Goal: Information Seeking & Learning: Learn about a topic

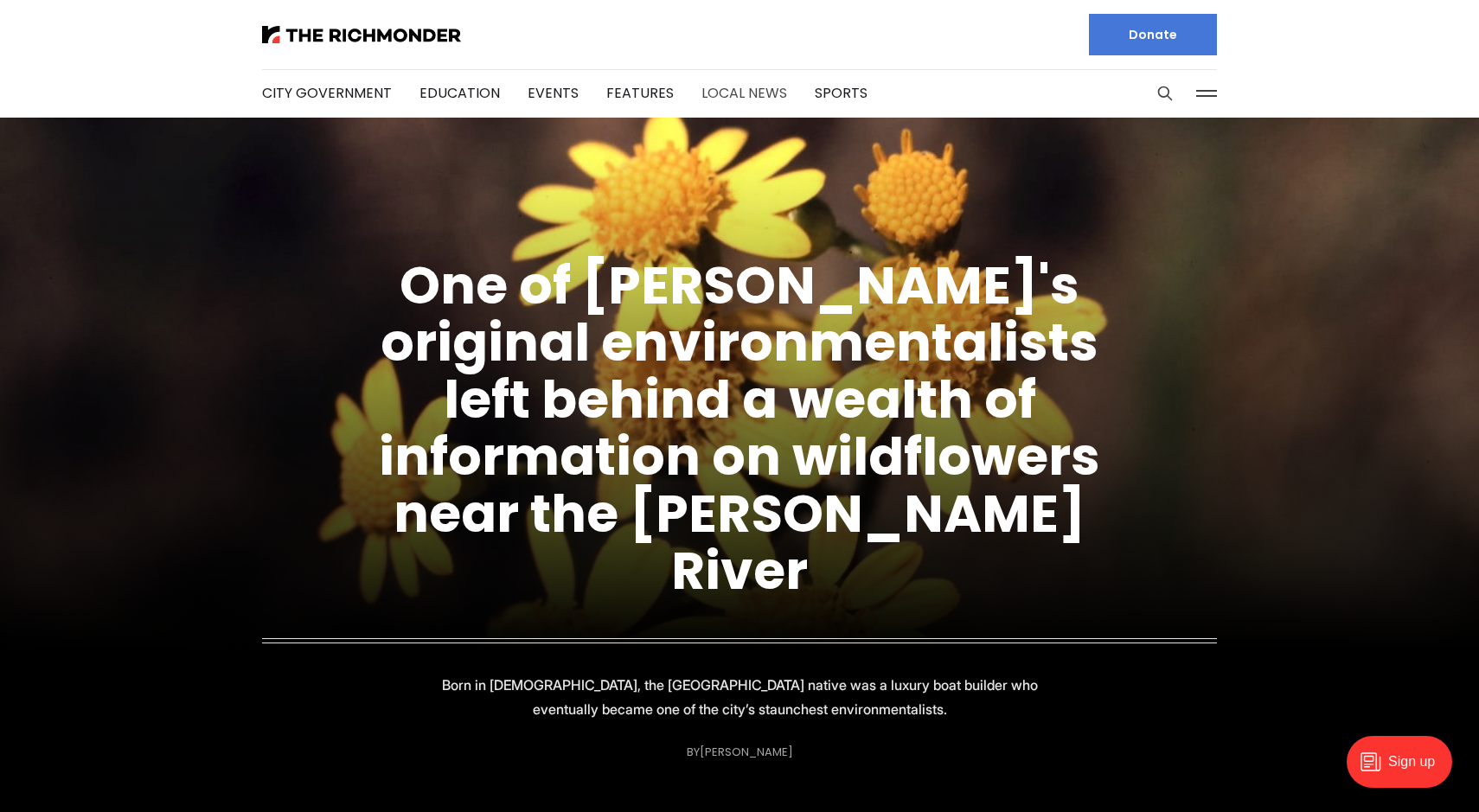
click at [737, 92] on link "Local News" at bounding box center [744, 93] width 86 height 20
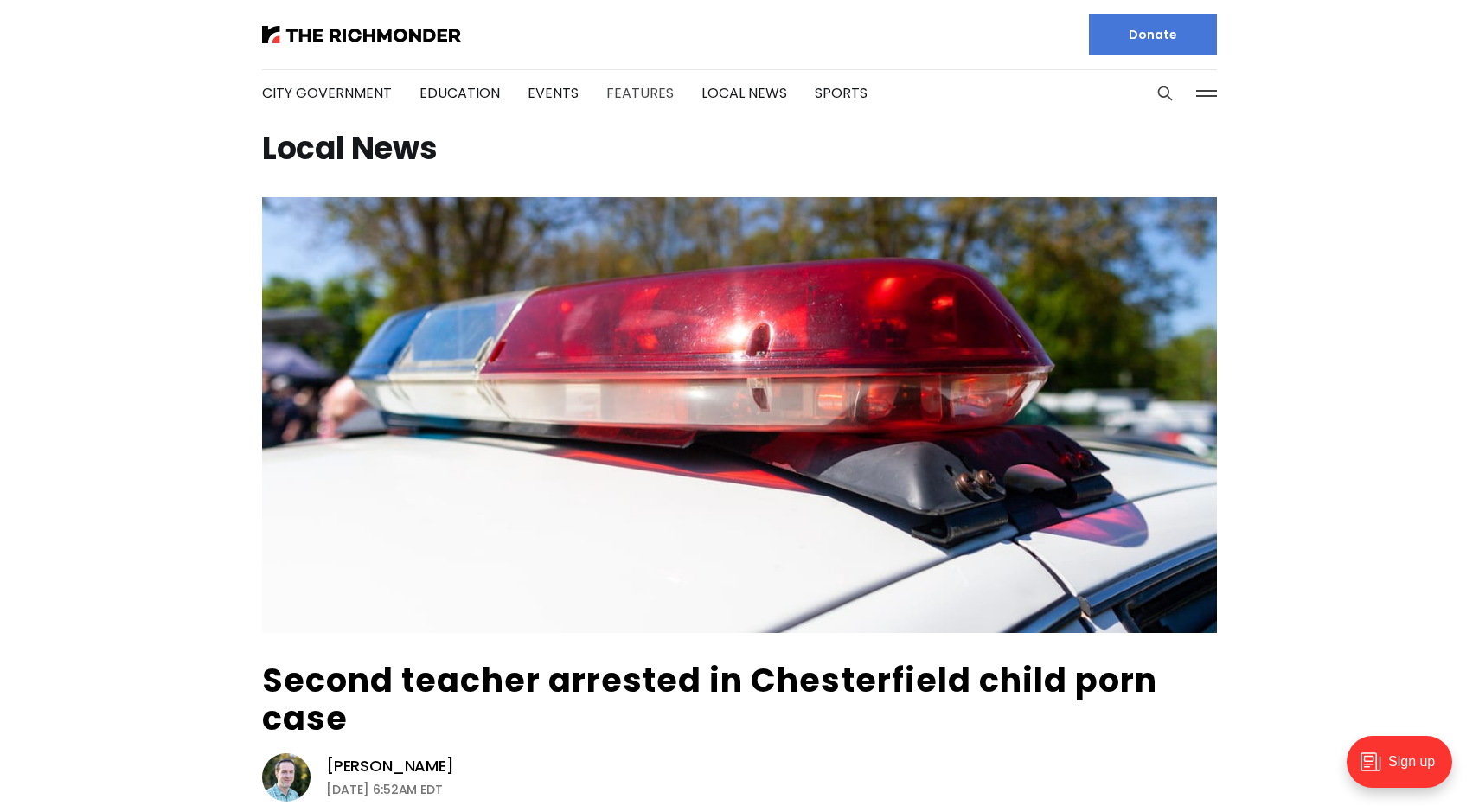
click at [653, 99] on link "Features" at bounding box center [640, 93] width 67 height 20
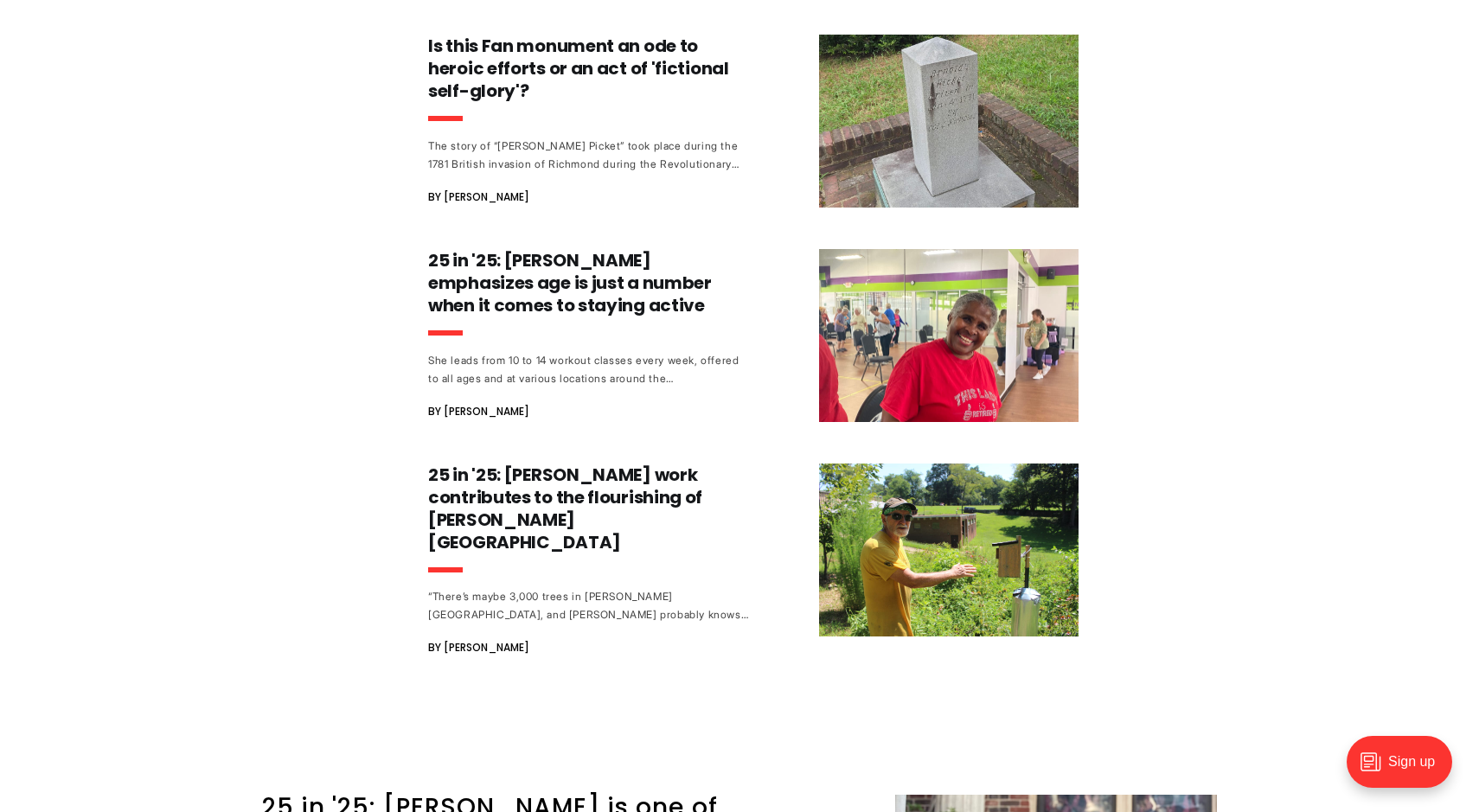
scroll to position [1659, 0]
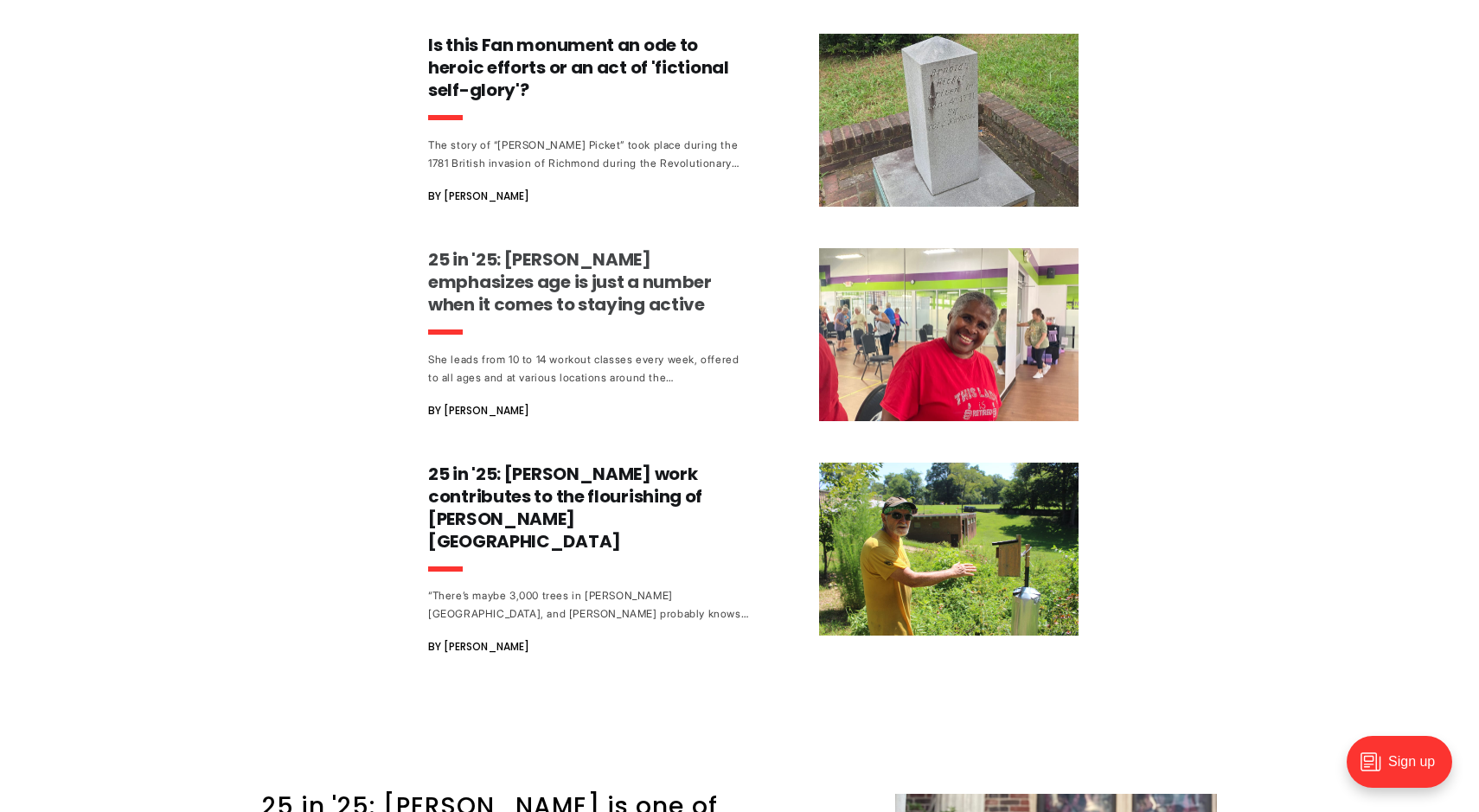
click at [628, 271] on h3 "25 in '25: [PERSON_NAME] emphasizes age is just a number when it comes to stayi…" at bounding box center [589, 282] width 322 height 67
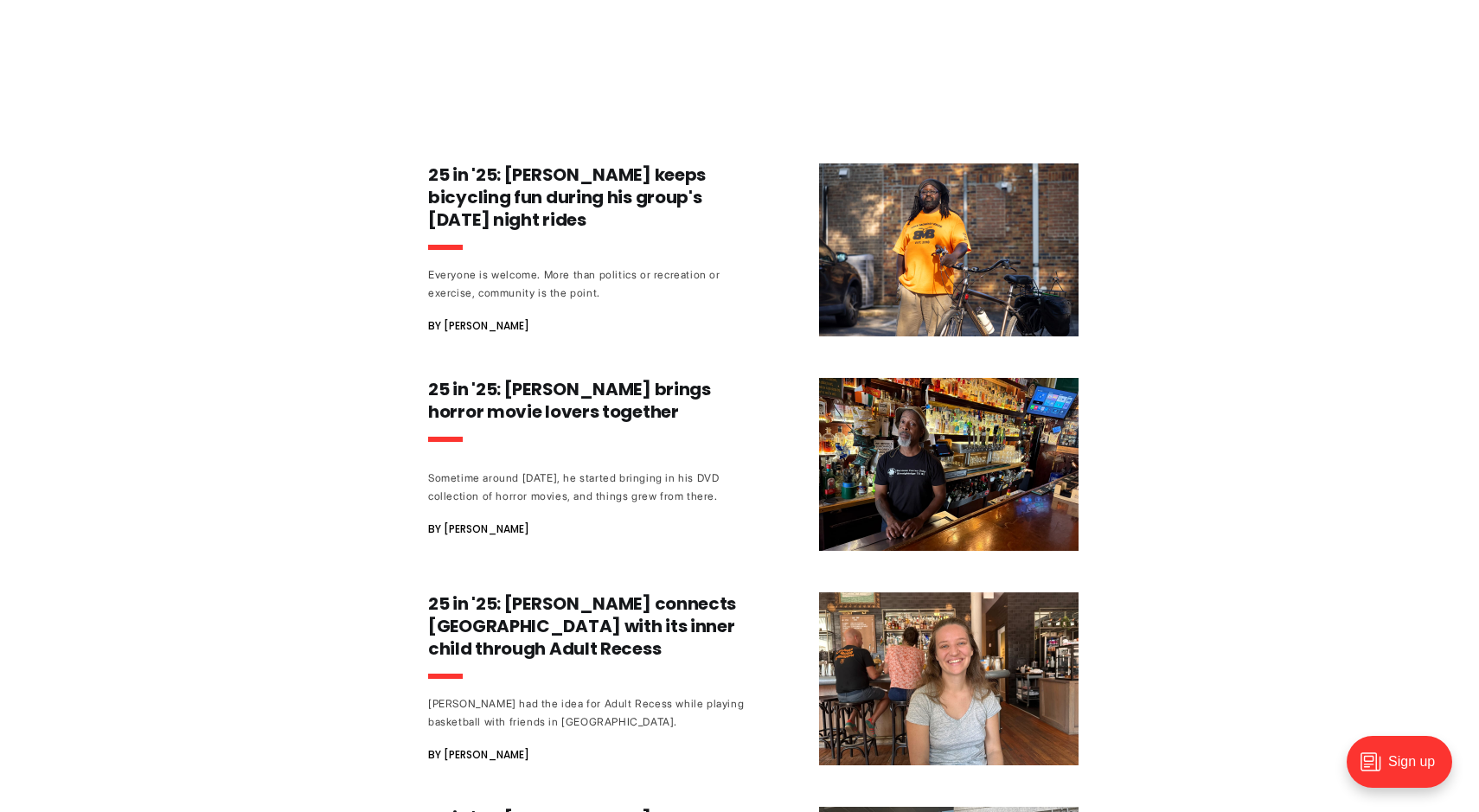
scroll to position [2694, 0]
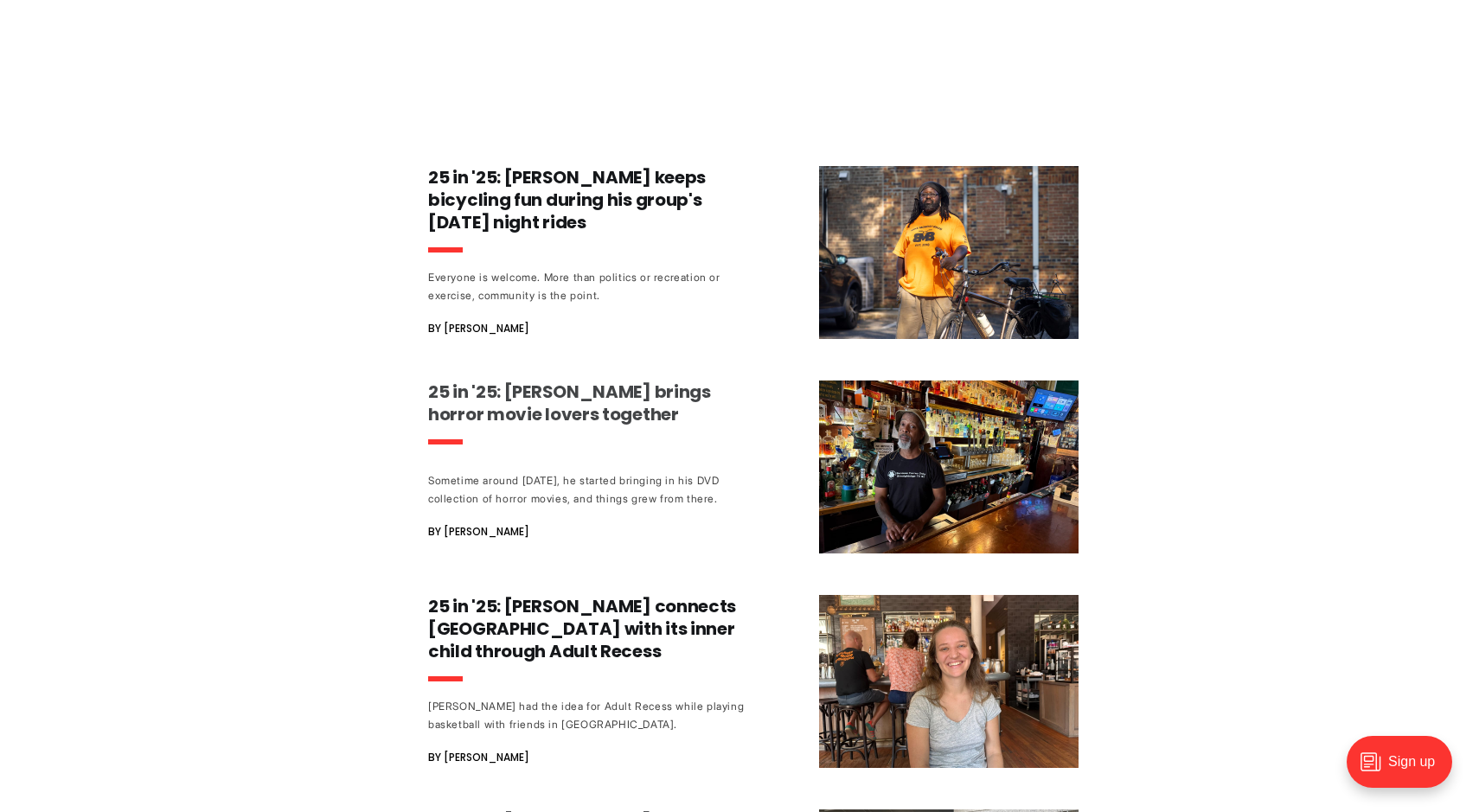
click at [593, 380] on h3 "25 in '25: Joseph Lowe brings horror movie lovers together" at bounding box center [589, 403] width 322 height 45
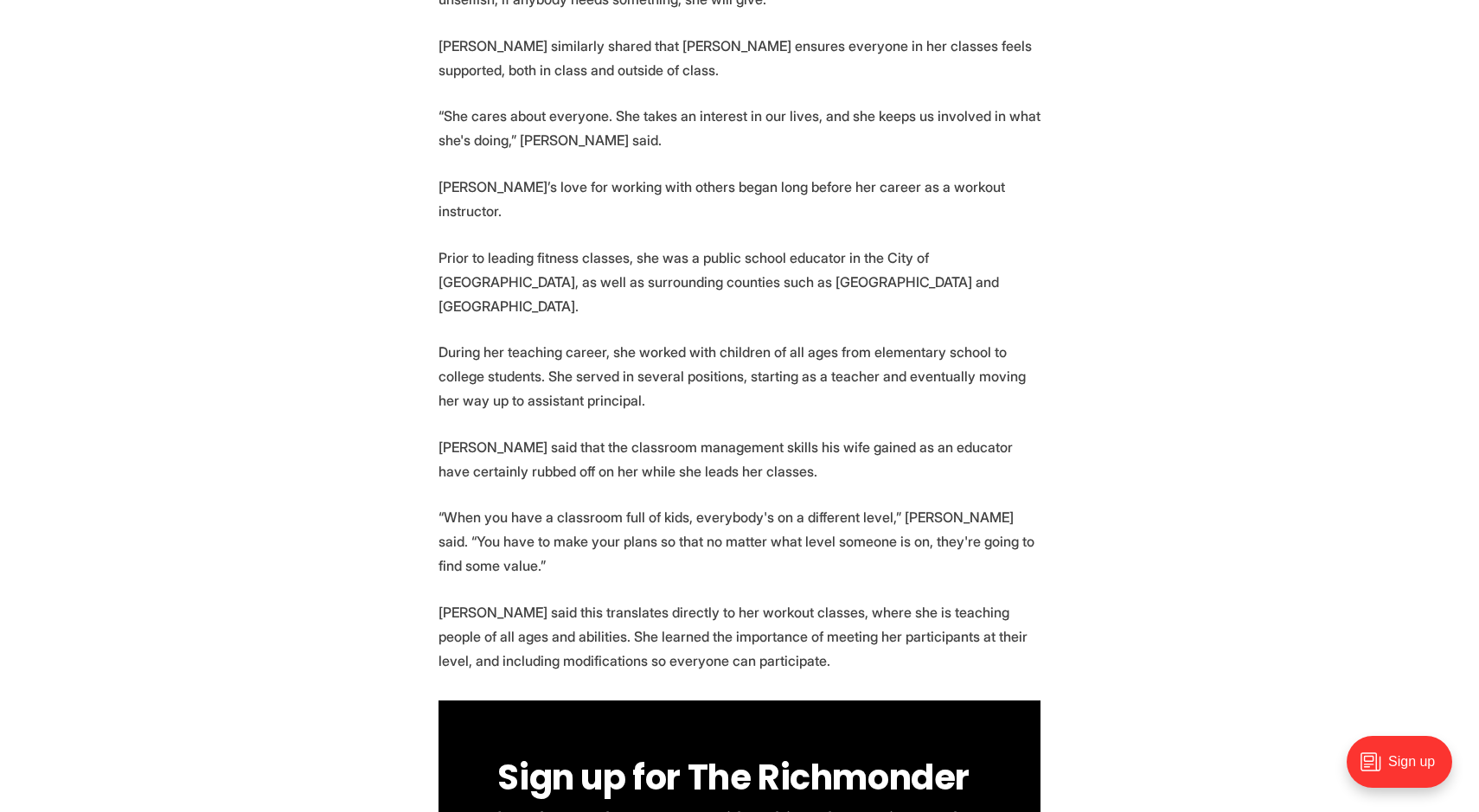
scroll to position [2806, 0]
